Goal: Task Accomplishment & Management: Use online tool/utility

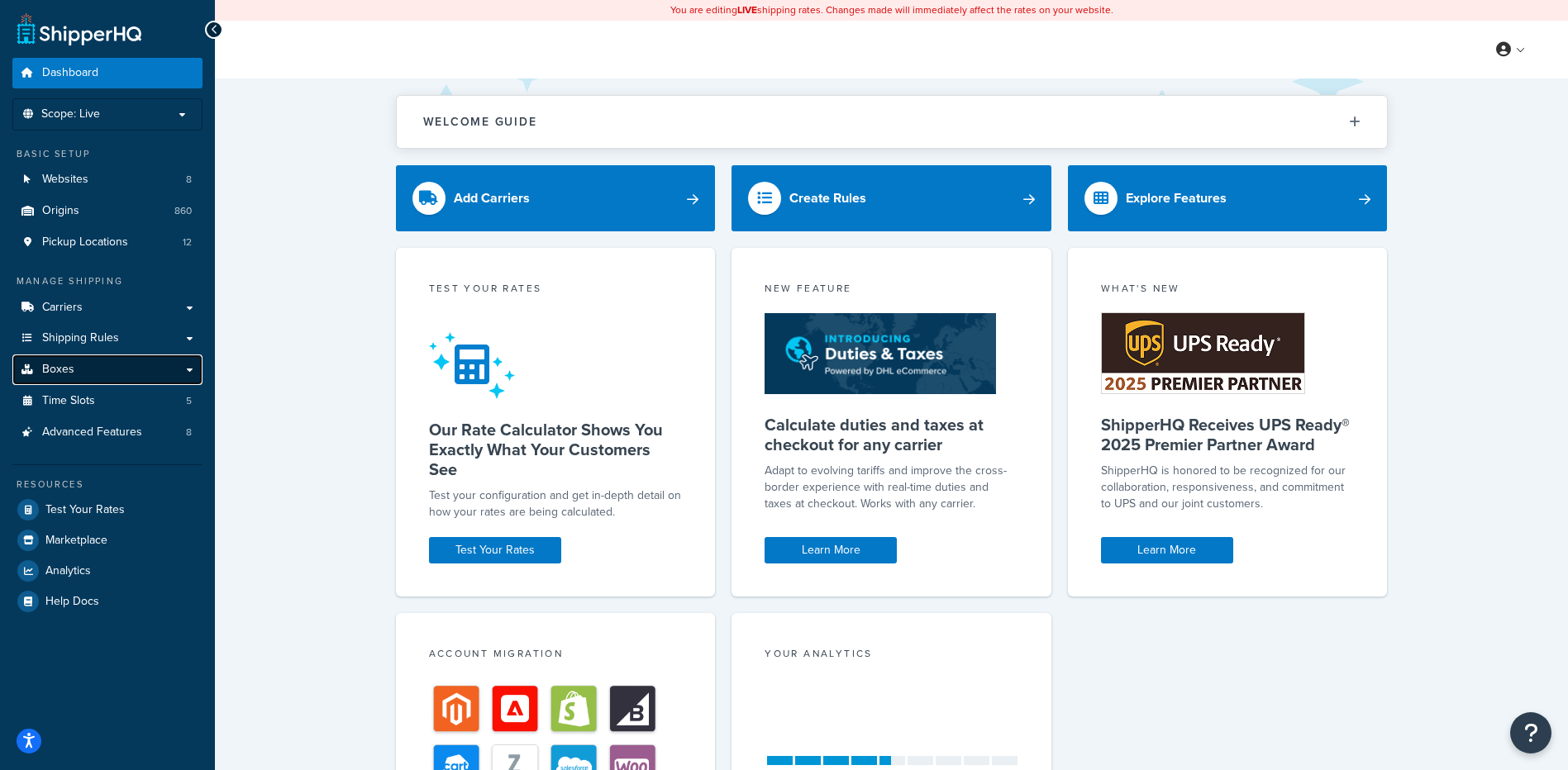
click at [121, 371] on link "Boxes" at bounding box center [107, 370] width 190 height 30
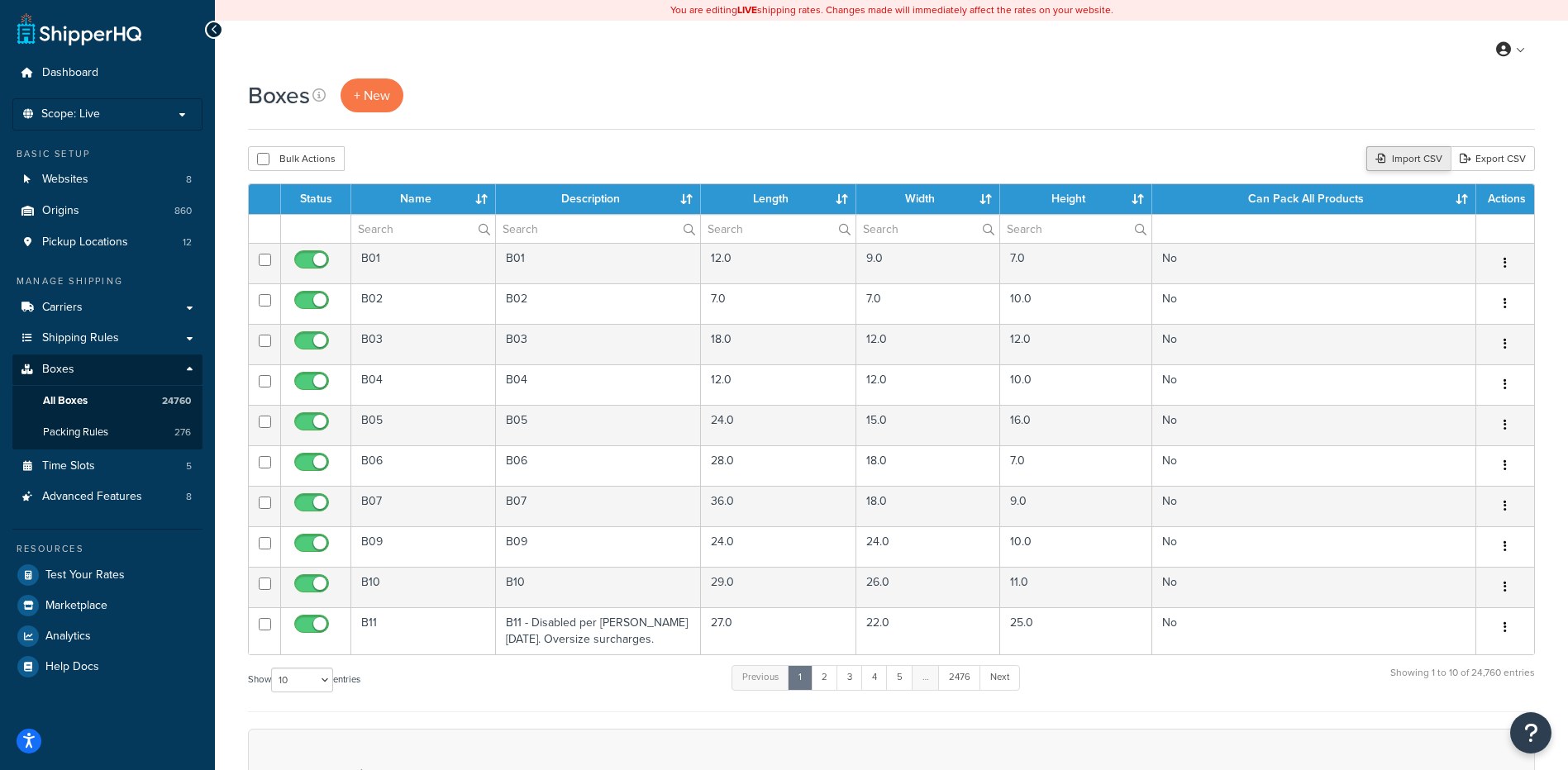
click at [1387, 156] on div "Import CSV" at bounding box center [1408, 159] width 85 height 25
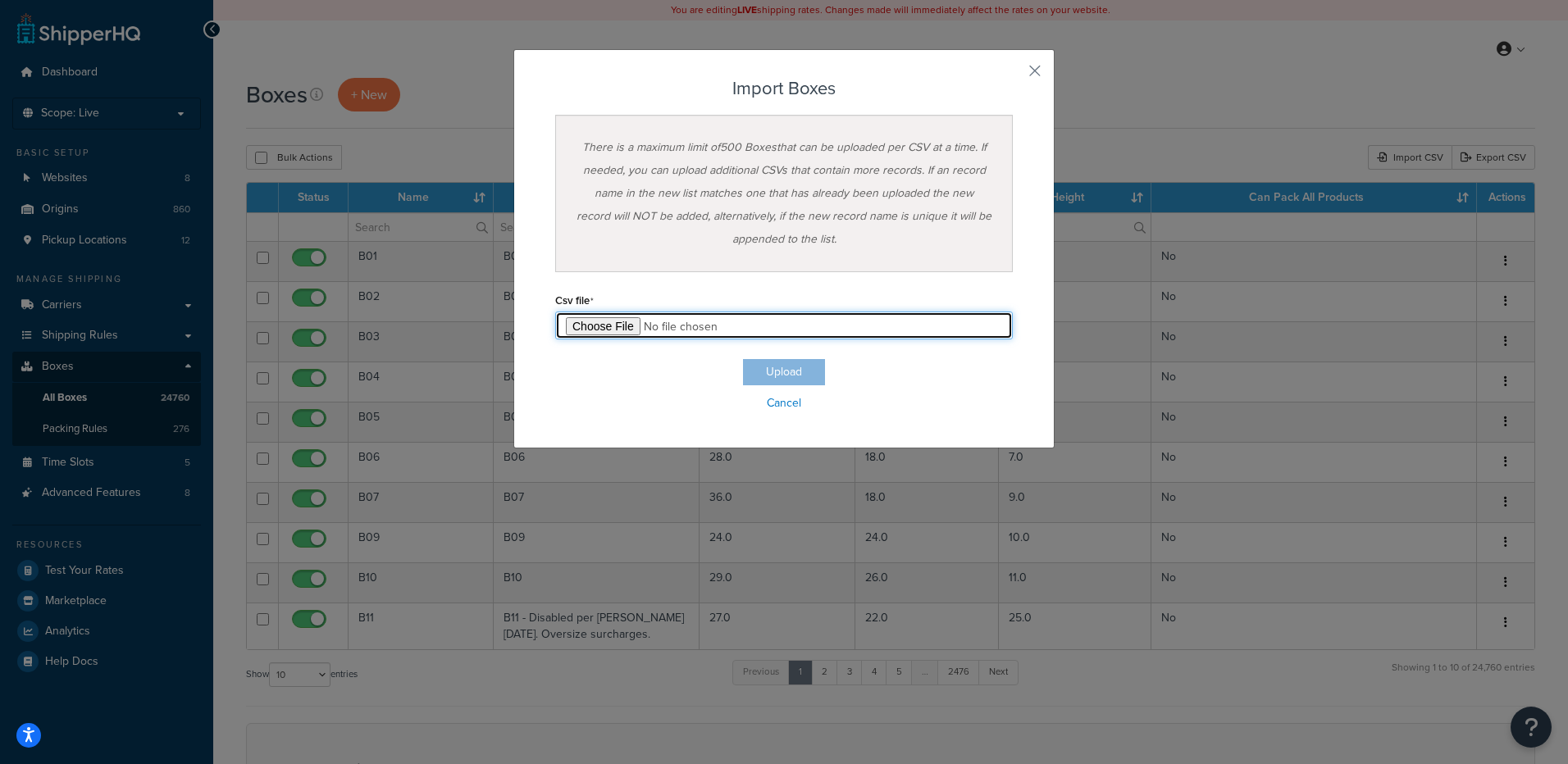
click at [625, 326] on input "file" at bounding box center [784, 325] width 457 height 28
type input "C:\fakepath\09_18_2025_box_dims.csv"
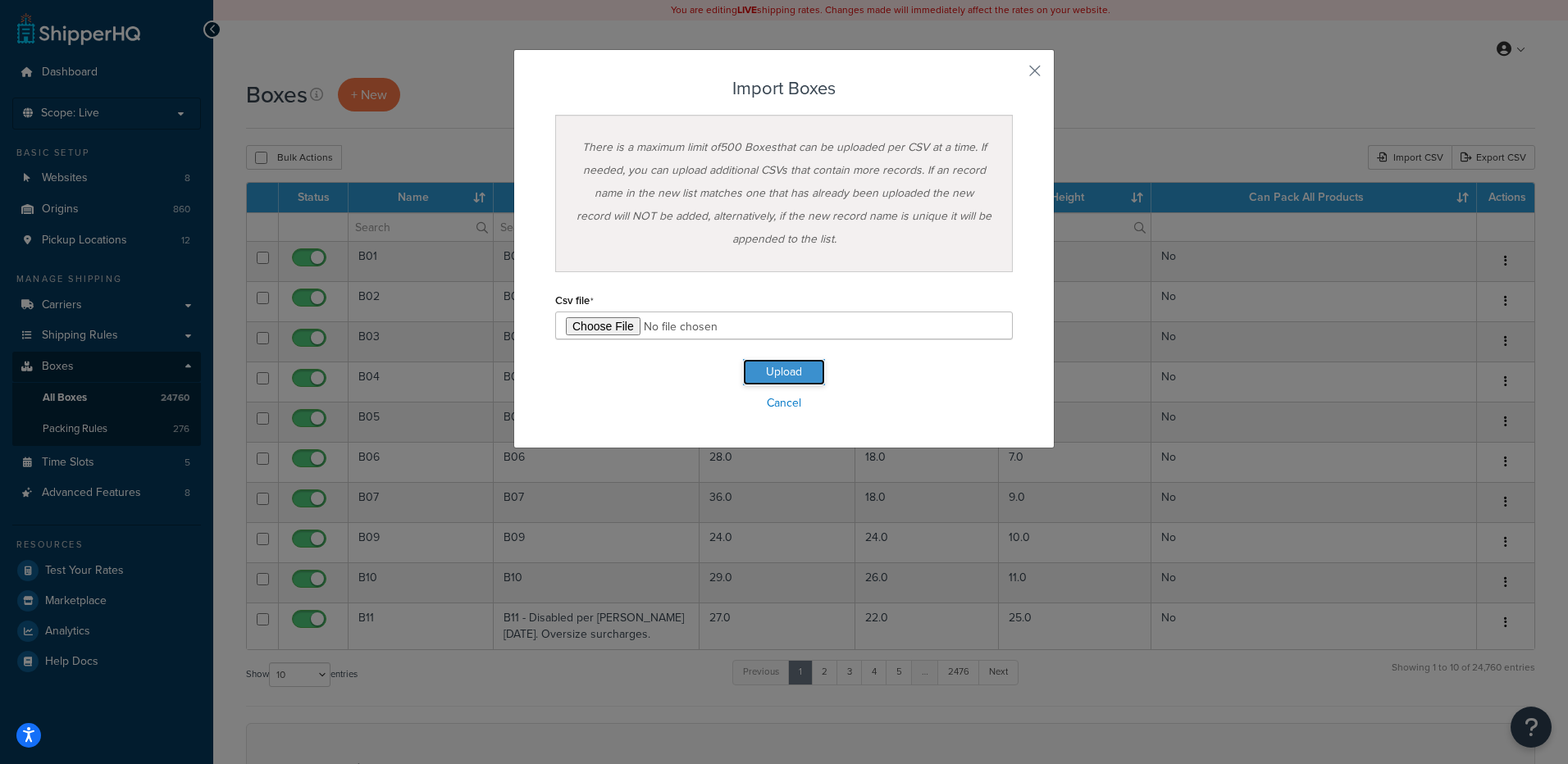
click at [783, 382] on button "Upload" at bounding box center [784, 373] width 82 height 26
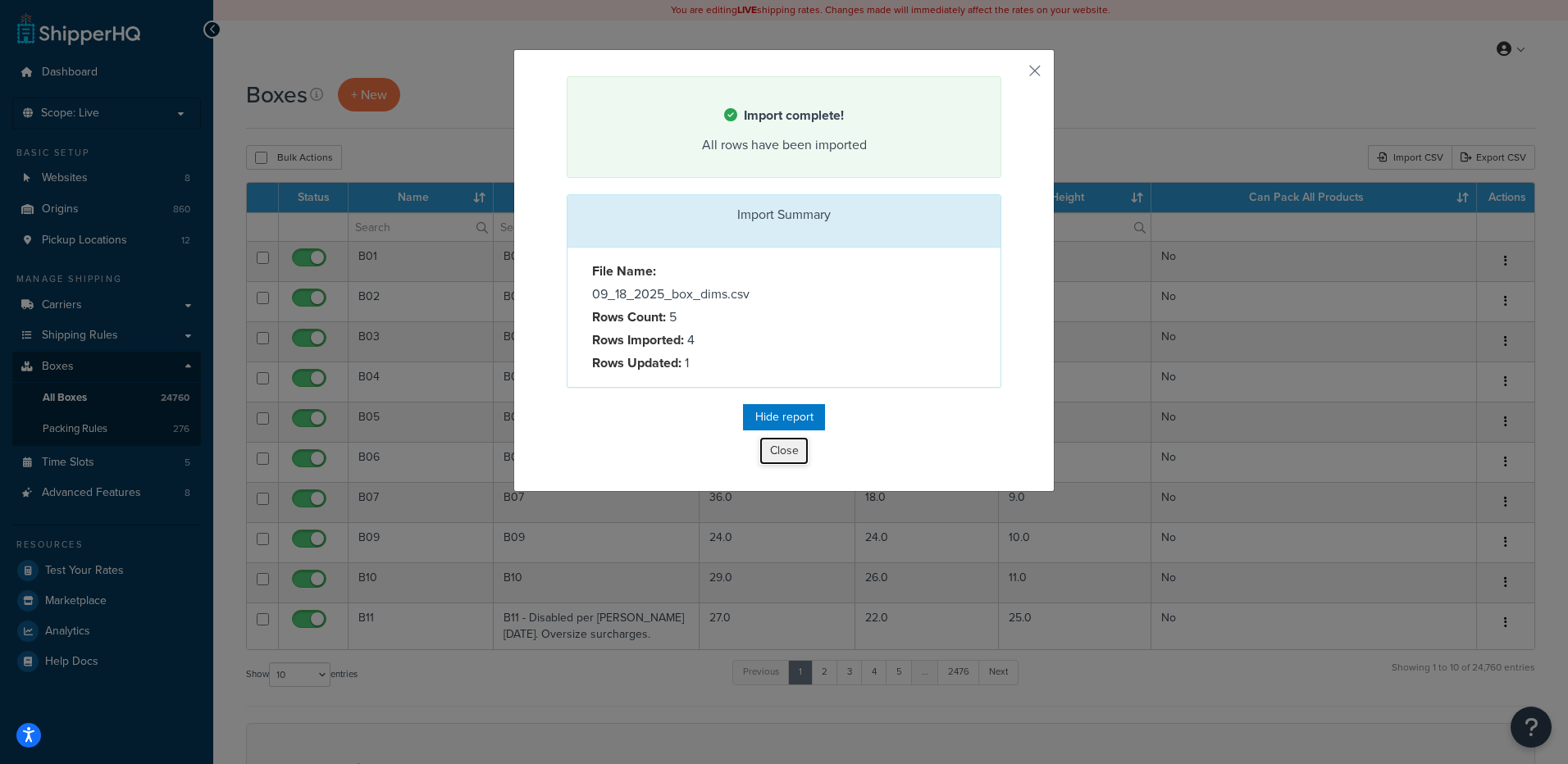
click at [783, 457] on button "Close" at bounding box center [784, 451] width 49 height 28
